Goal: Information Seeking & Learning: Learn about a topic

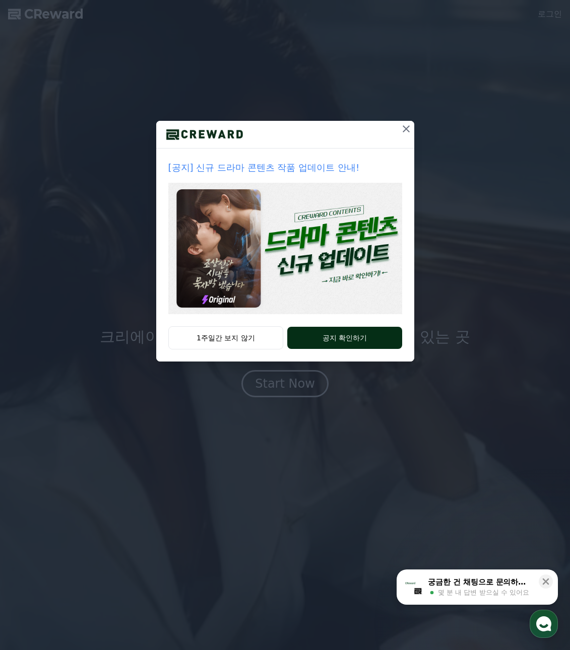
click at [355, 338] on button "공지 확인하기" at bounding box center [344, 338] width 114 height 22
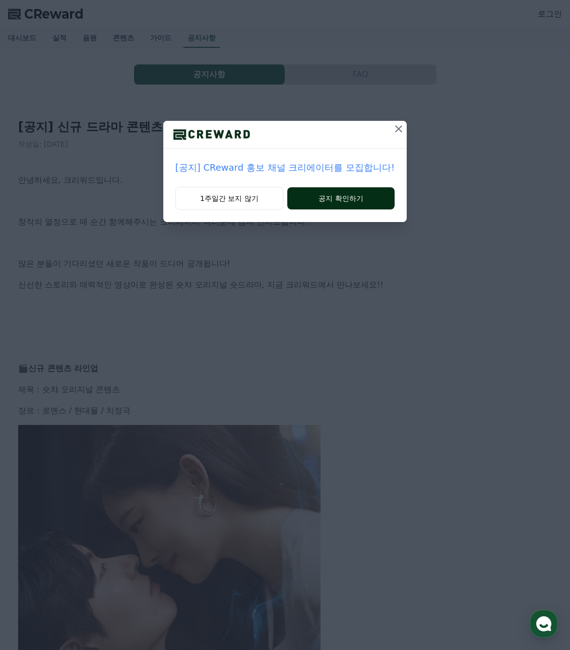
click at [330, 199] on button "공지 확인하기" at bounding box center [340, 198] width 107 height 22
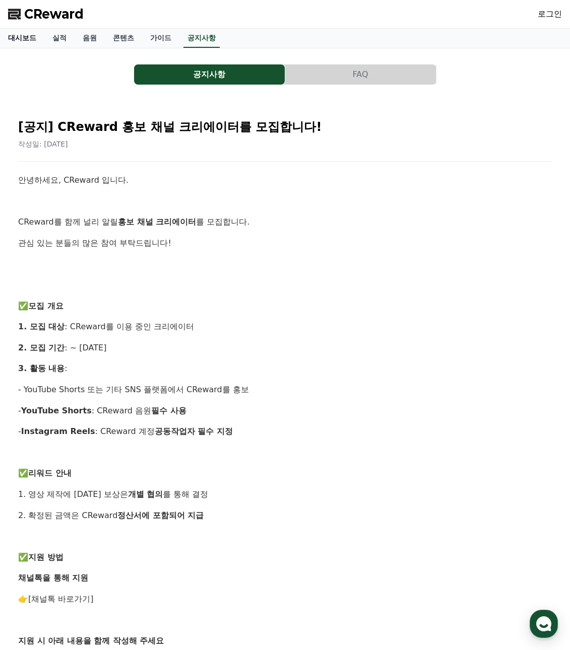
click at [27, 35] on link "대시보드" at bounding box center [22, 38] width 44 height 19
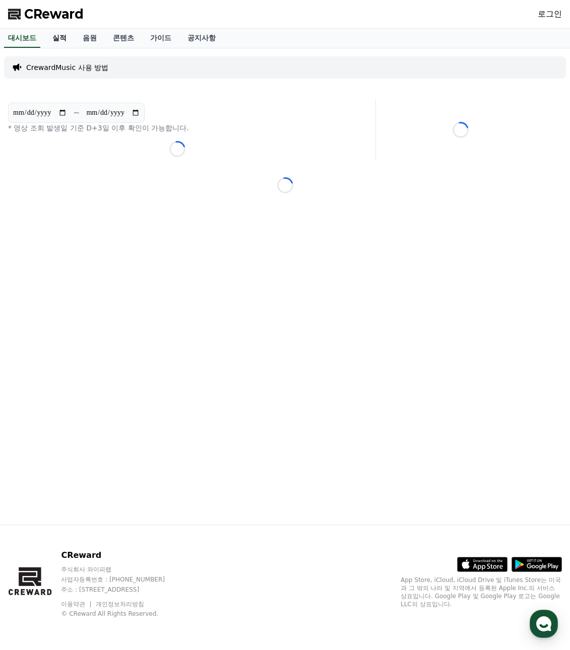
click at [58, 39] on link "실적" at bounding box center [59, 38] width 30 height 19
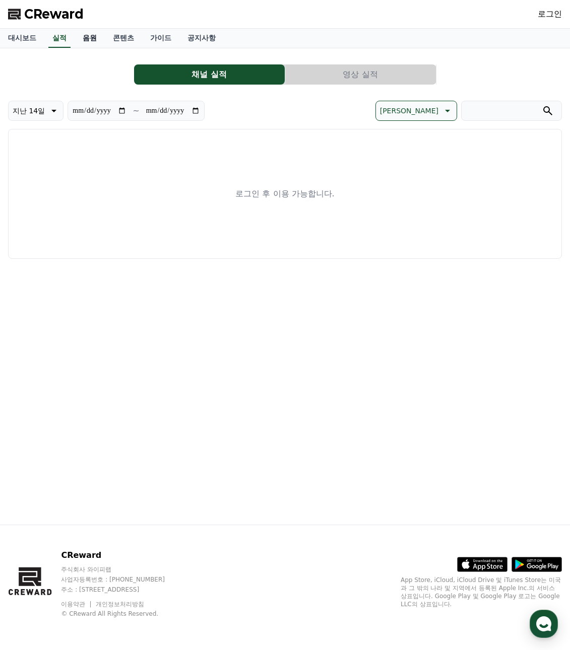
click at [91, 38] on link "음원" at bounding box center [90, 38] width 30 height 19
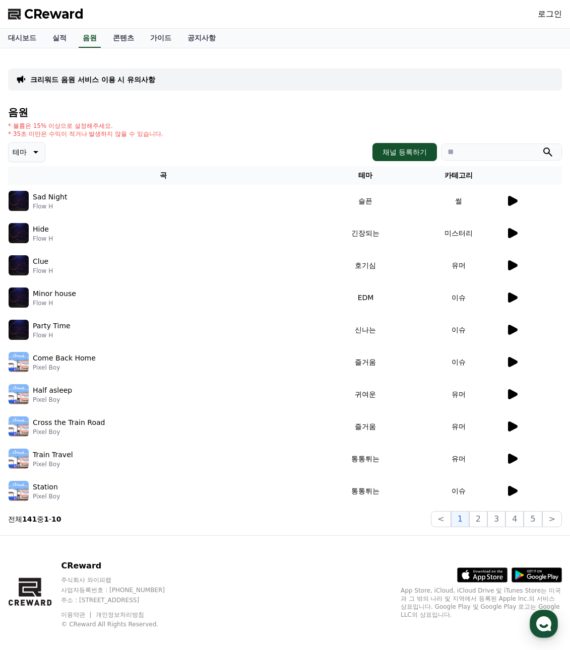
click at [513, 200] on icon at bounding box center [513, 201] width 10 height 10
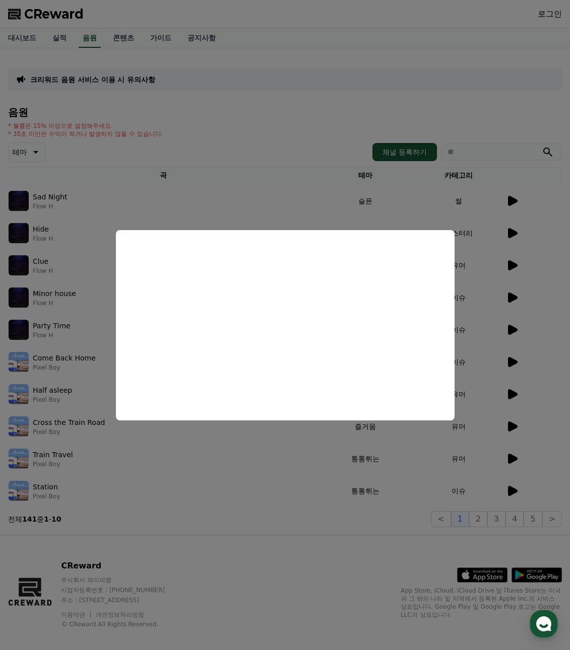
click at [516, 231] on button "close modal" at bounding box center [285, 325] width 570 height 650
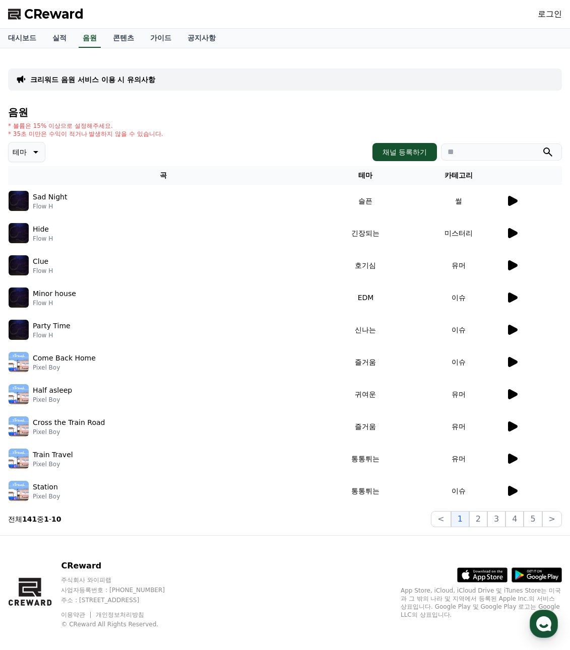
click at [510, 243] on td at bounding box center [533, 233] width 56 height 32
click at [513, 233] on icon at bounding box center [513, 233] width 10 height 10
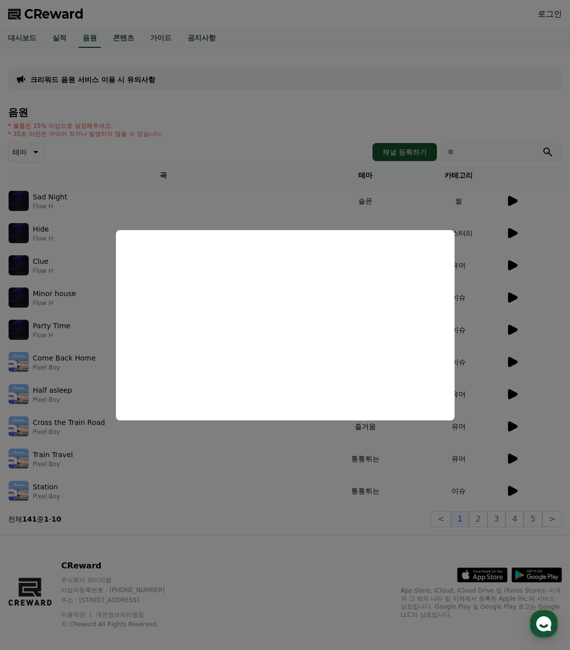
click at [33, 147] on button "close modal" at bounding box center [285, 325] width 570 height 650
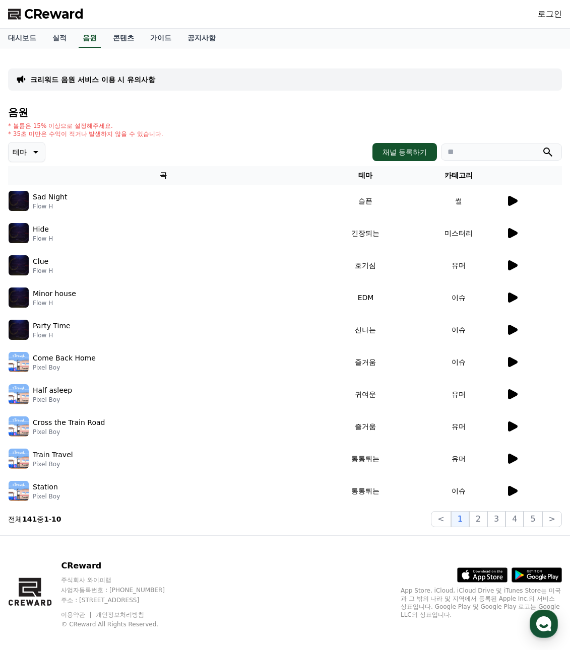
click at [39, 153] on icon at bounding box center [35, 152] width 12 height 12
click at [29, 211] on button "신나는" at bounding box center [24, 210] width 29 height 22
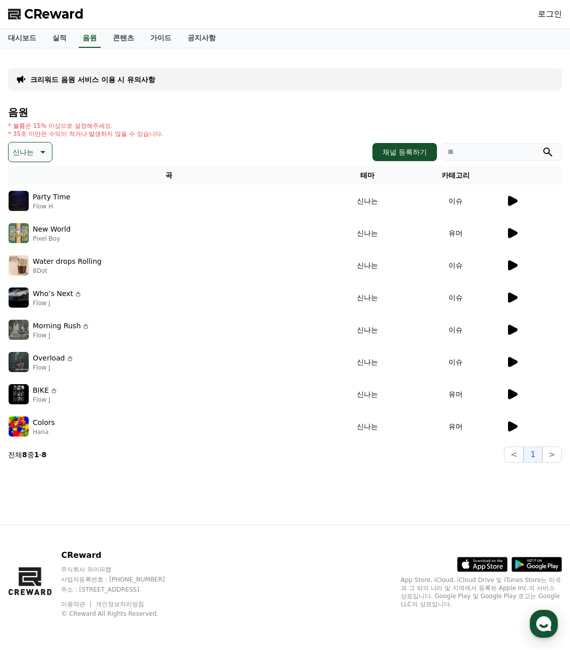
click at [510, 203] on icon at bounding box center [513, 201] width 10 height 10
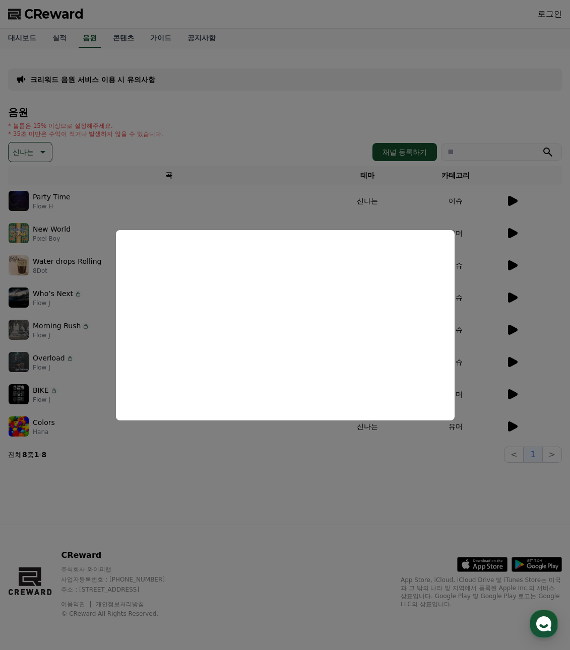
click at [513, 231] on button "close modal" at bounding box center [285, 325] width 570 height 650
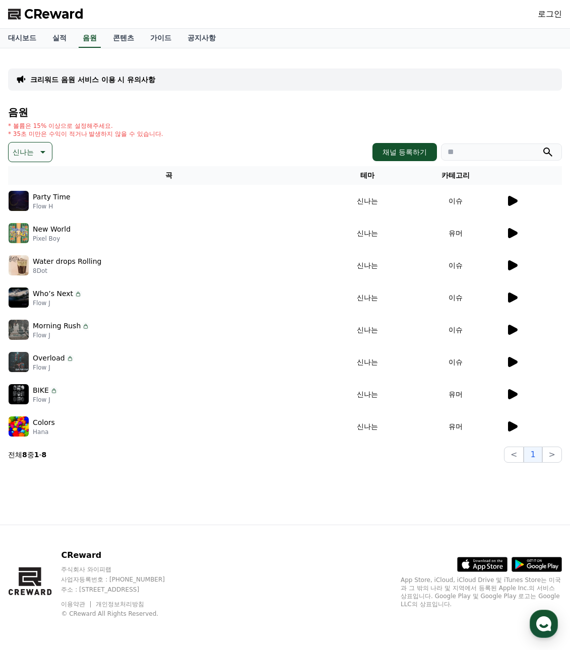
click at [513, 231] on icon at bounding box center [513, 233] width 10 height 10
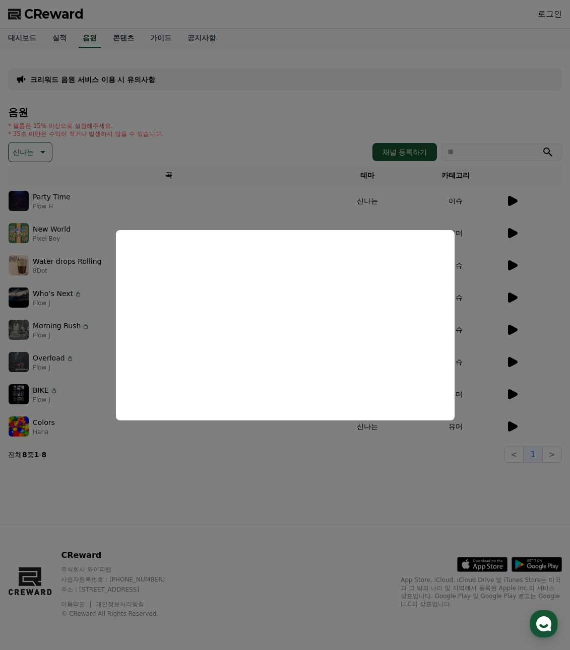
click at [510, 265] on button "close modal" at bounding box center [285, 325] width 570 height 650
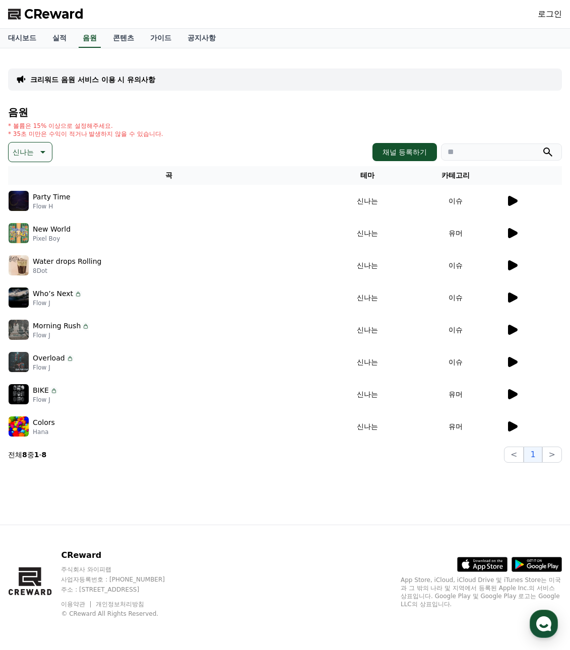
click at [512, 267] on icon at bounding box center [513, 265] width 10 height 10
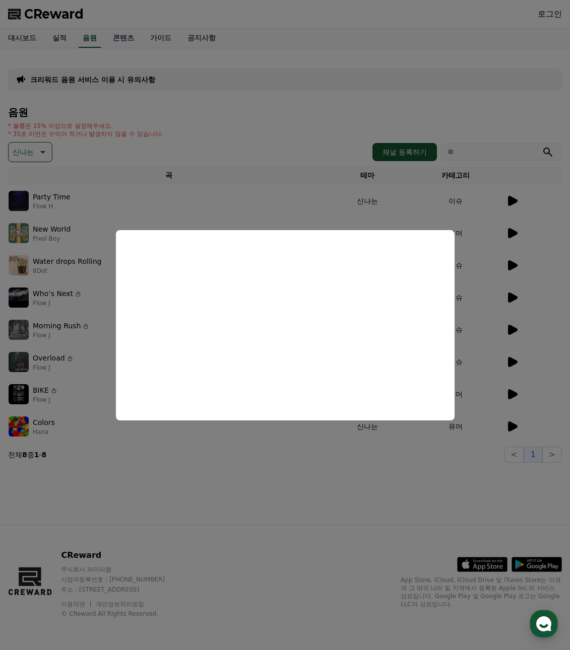
click at [510, 292] on button "close modal" at bounding box center [285, 325] width 570 height 650
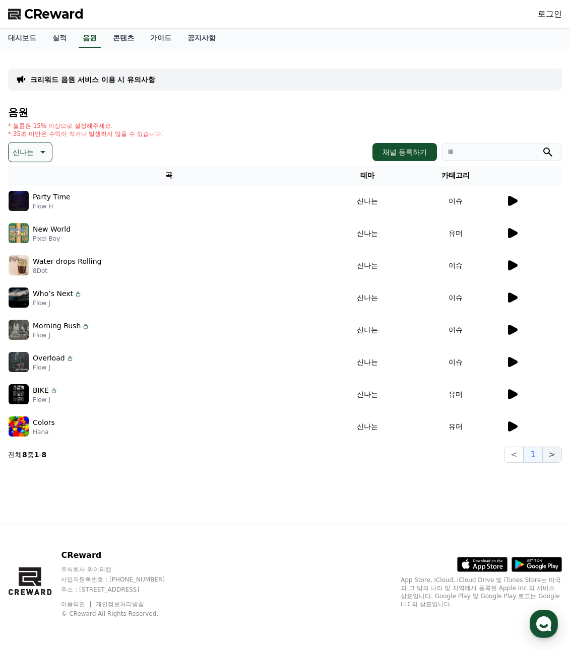
click at [553, 454] on button ">" at bounding box center [552, 455] width 20 height 16
click at [41, 150] on icon at bounding box center [42, 152] width 12 height 12
click at [32, 176] on button "즐거움" at bounding box center [24, 178] width 29 height 22
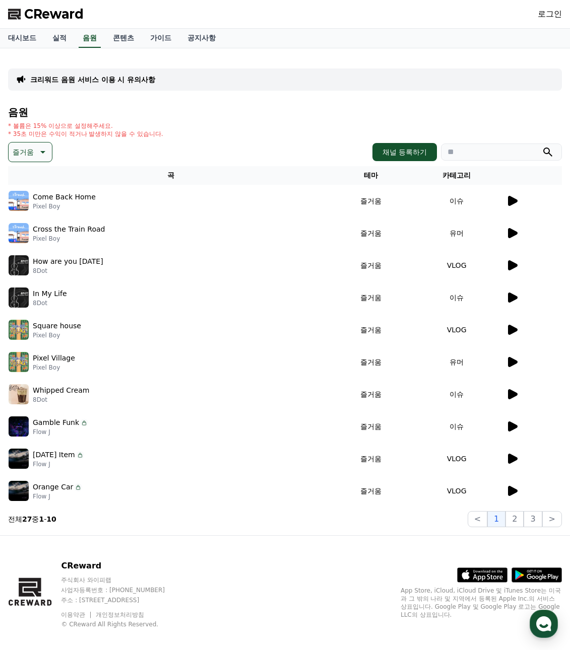
click at [511, 266] on icon at bounding box center [513, 265] width 10 height 10
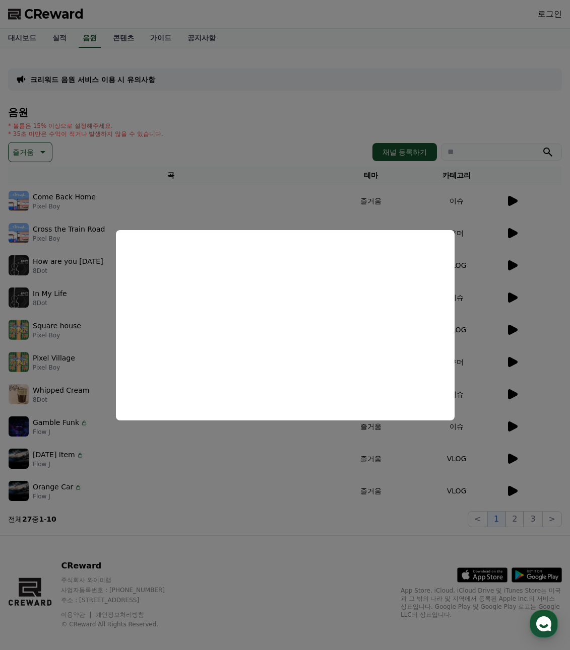
click at [512, 293] on button "close modal" at bounding box center [285, 325] width 570 height 650
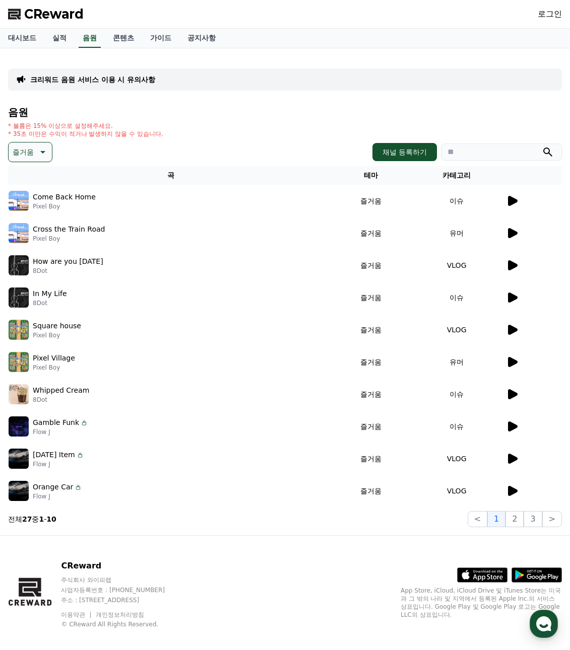
click at [512, 293] on icon at bounding box center [512, 298] width 12 height 12
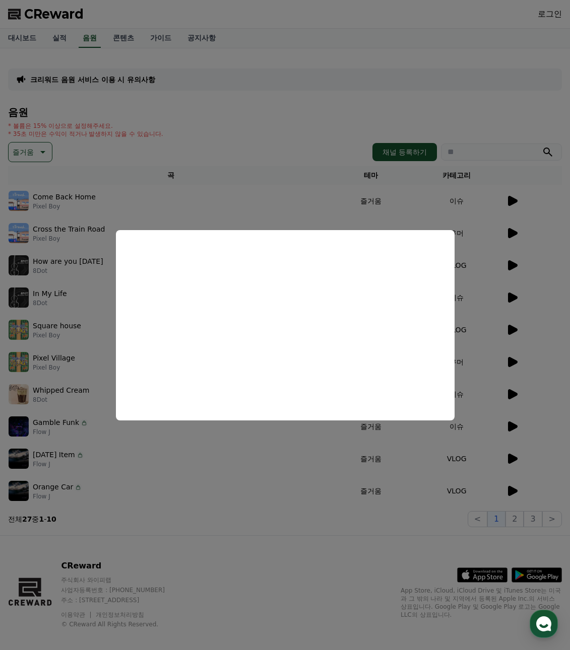
click at [512, 486] on button "close modal" at bounding box center [285, 325] width 570 height 650
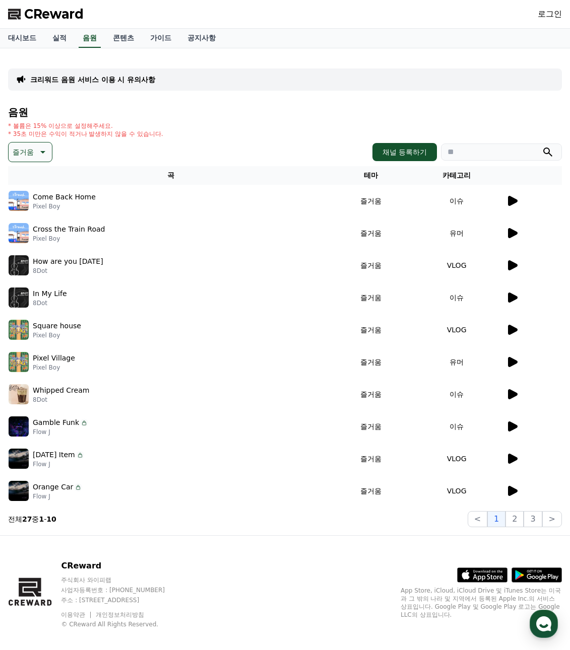
click at [512, 489] on icon at bounding box center [513, 491] width 10 height 10
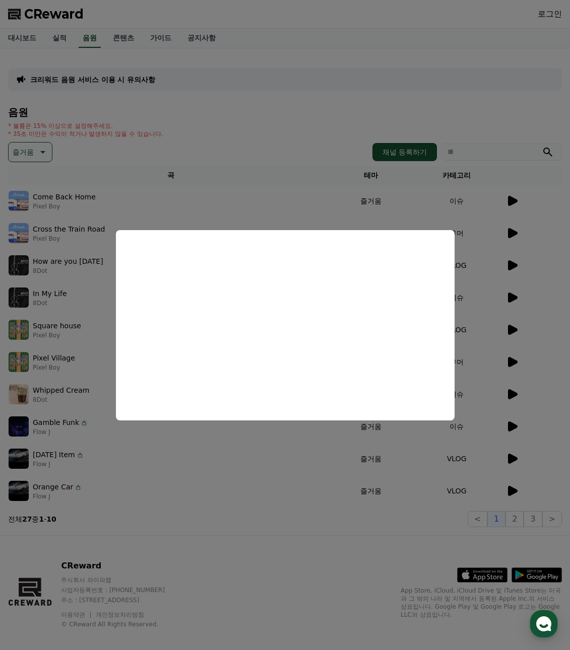
click at [514, 425] on button "close modal" at bounding box center [285, 325] width 570 height 650
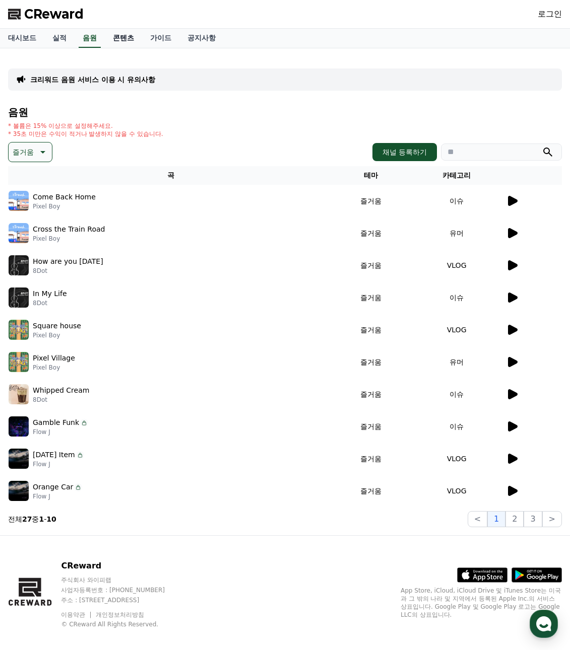
click at [122, 36] on link "콘텐츠" at bounding box center [123, 38] width 37 height 19
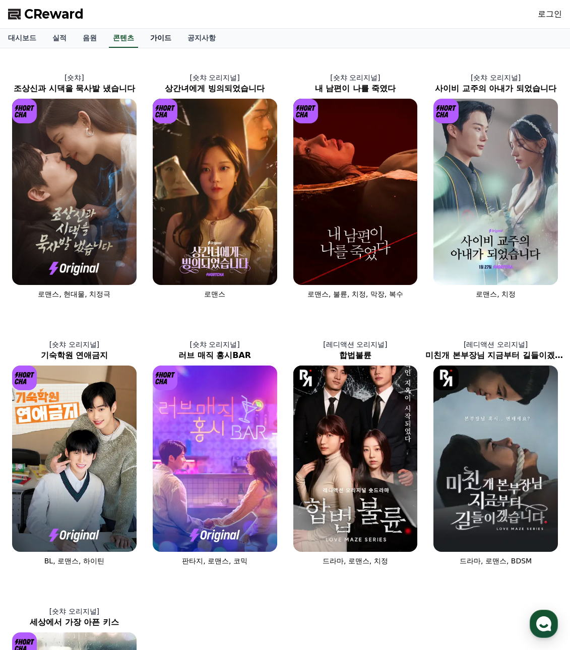
click at [156, 37] on link "가이드" at bounding box center [160, 38] width 37 height 19
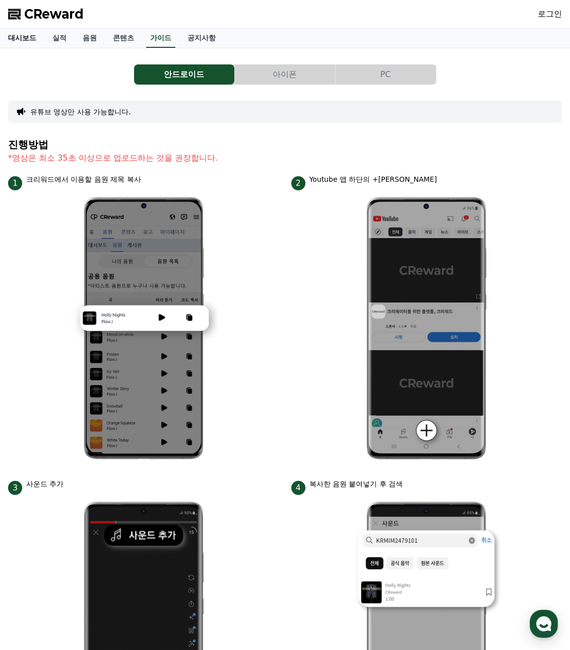
click at [26, 40] on link "대시보드" at bounding box center [22, 38] width 44 height 19
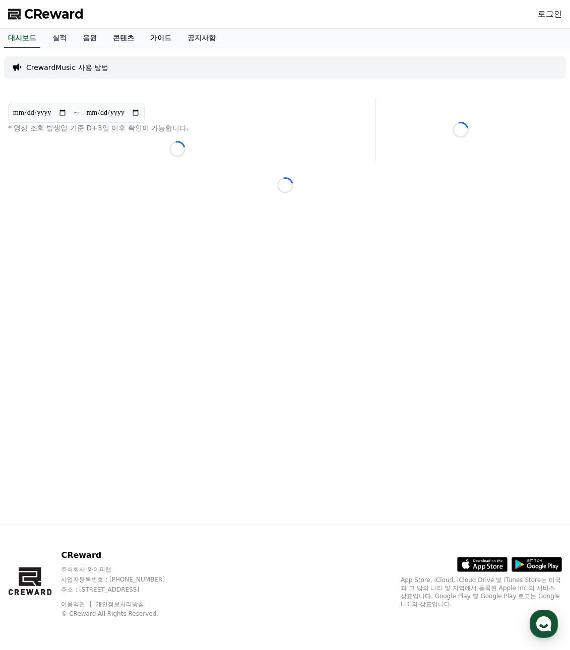
click at [160, 38] on link "가이드" at bounding box center [160, 38] width 37 height 19
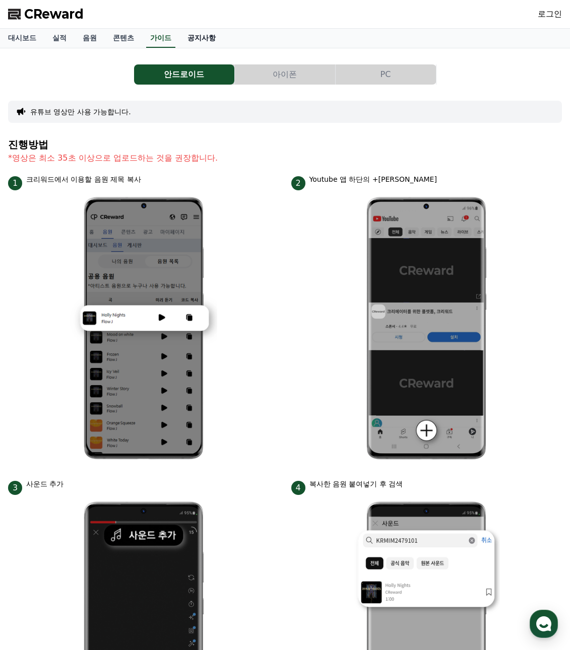
click at [198, 36] on link "공지사항" at bounding box center [201, 38] width 44 height 19
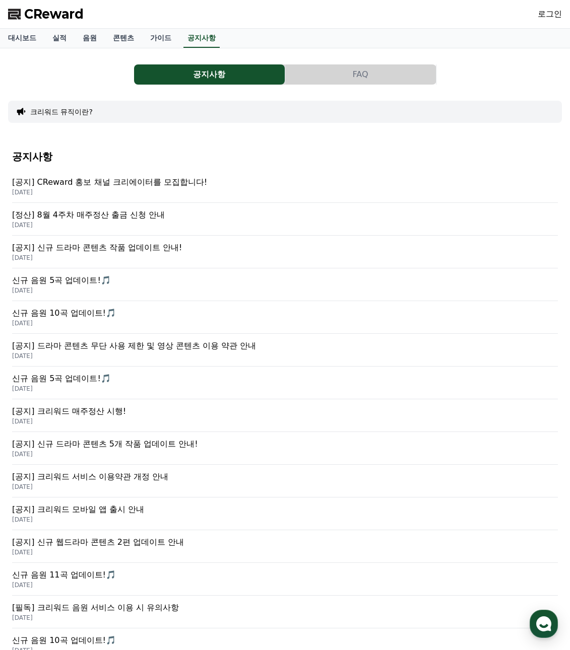
click at [87, 281] on p "신규 음원 5곡 업데이트!🎵" at bounding box center [284, 280] width 545 height 12
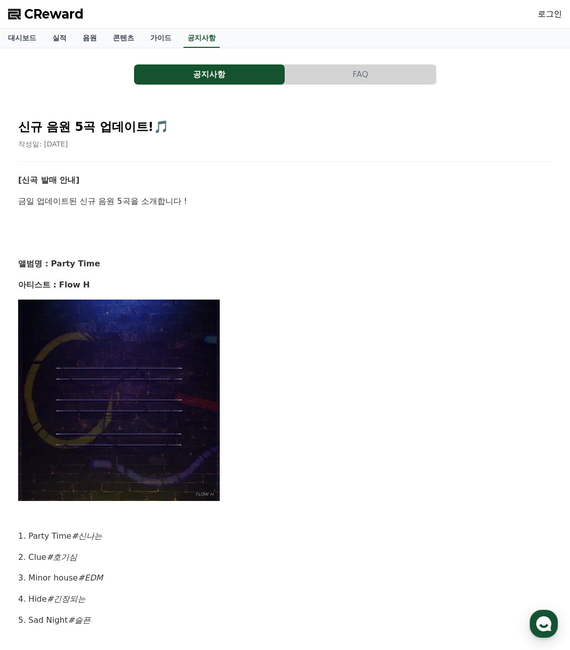
scroll to position [101, 0]
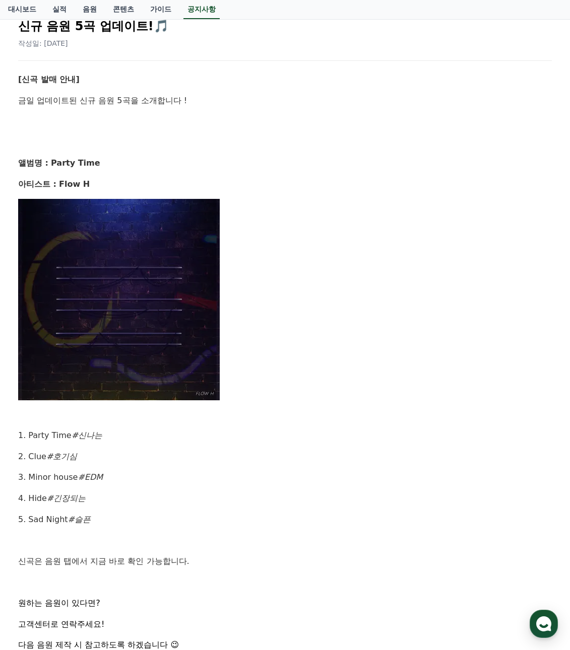
click at [99, 361] on img at bounding box center [118, 299] width 201 height 201
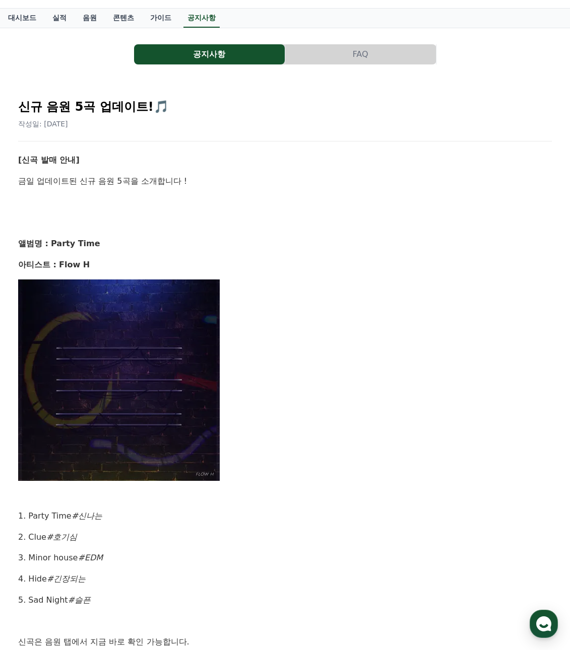
scroll to position [0, 0]
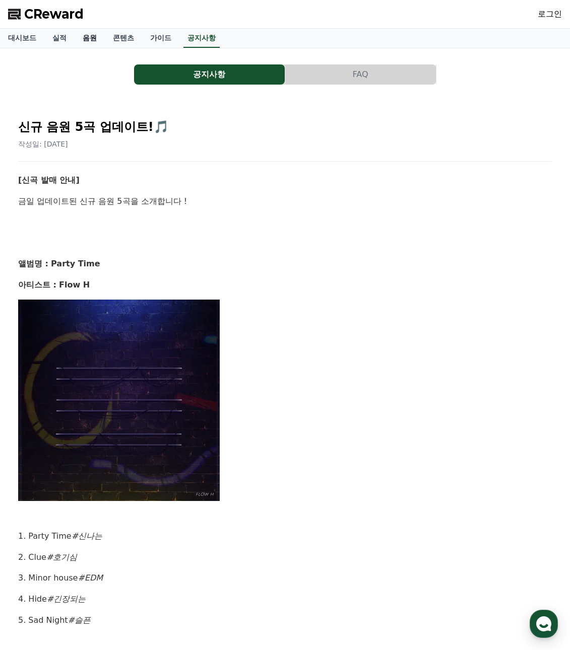
click at [89, 38] on link "음원" at bounding box center [90, 38] width 30 height 19
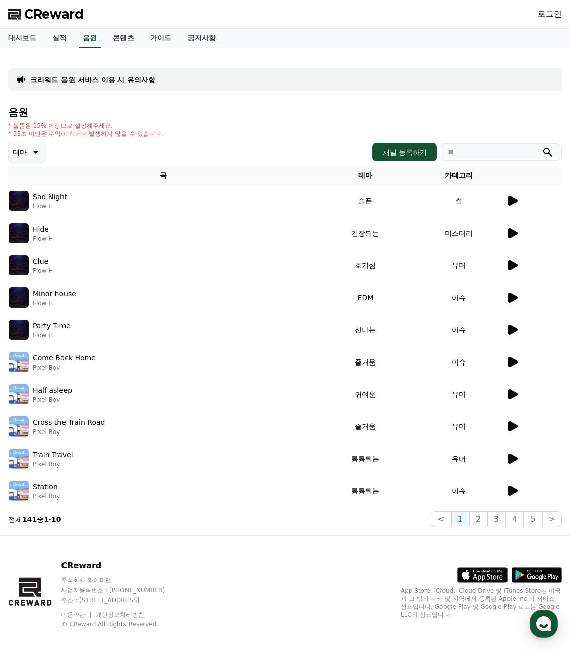
scroll to position [11, 0]
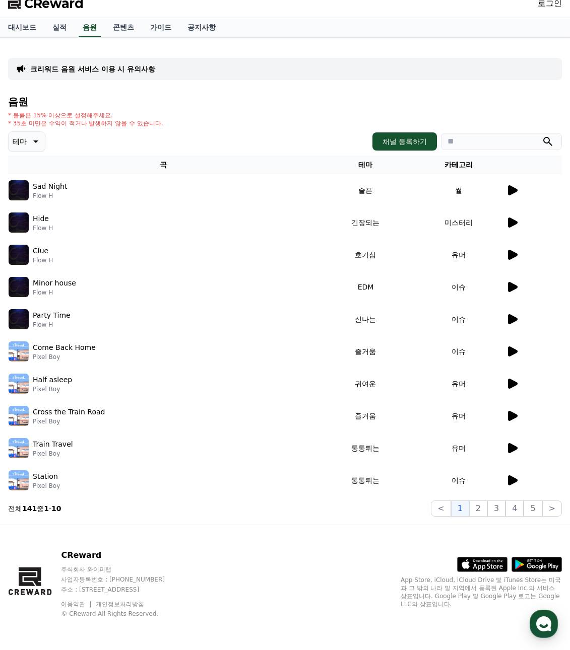
click at [506, 320] on icon at bounding box center [512, 319] width 12 height 12
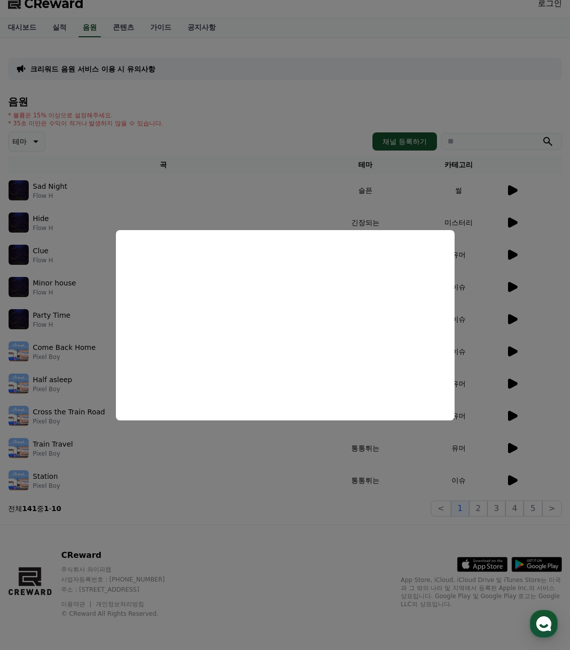
click at [196, 484] on button "close modal" at bounding box center [285, 325] width 570 height 650
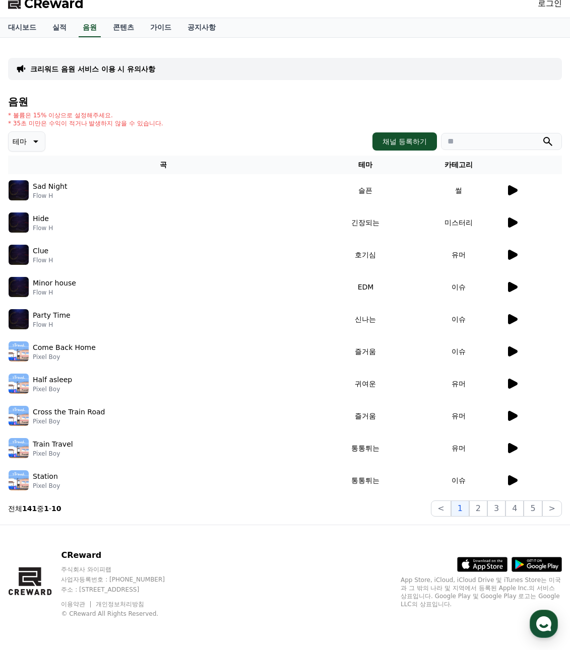
click at [515, 478] on icon at bounding box center [512, 480] width 12 height 12
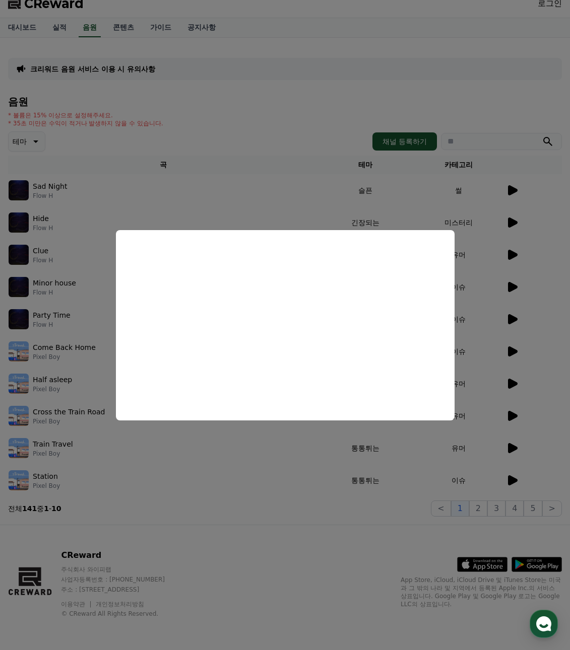
click at [279, 468] on button "close modal" at bounding box center [285, 325] width 570 height 650
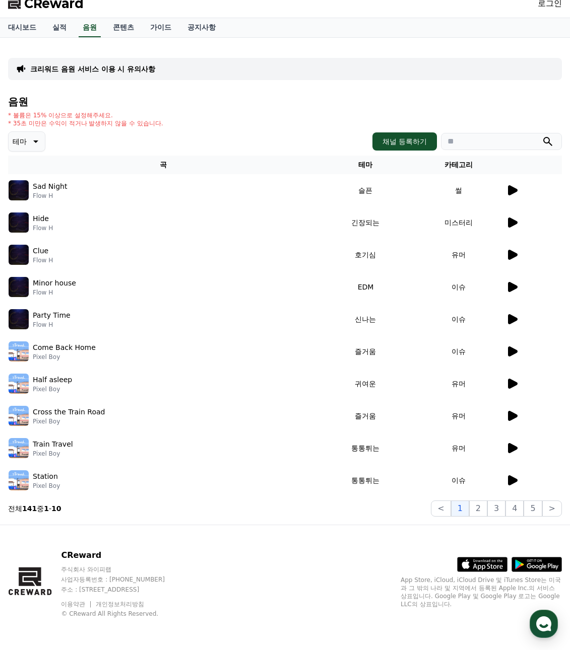
click at [18, 318] on img at bounding box center [19, 319] width 20 height 20
